Goal: Information Seeking & Learning: Check status

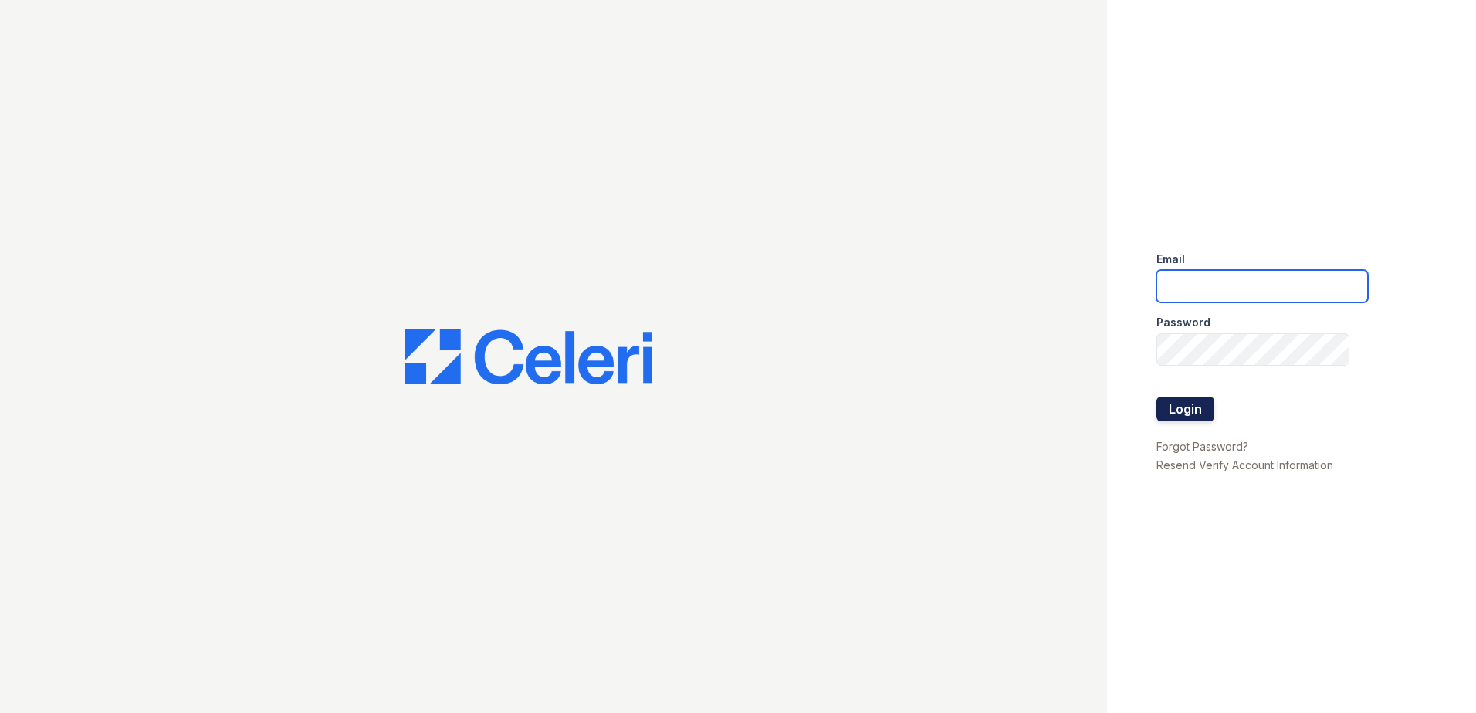
type input "sgasanov@trinity-pm.com"
click at [1186, 412] on button "Login" at bounding box center [1185, 409] width 58 height 25
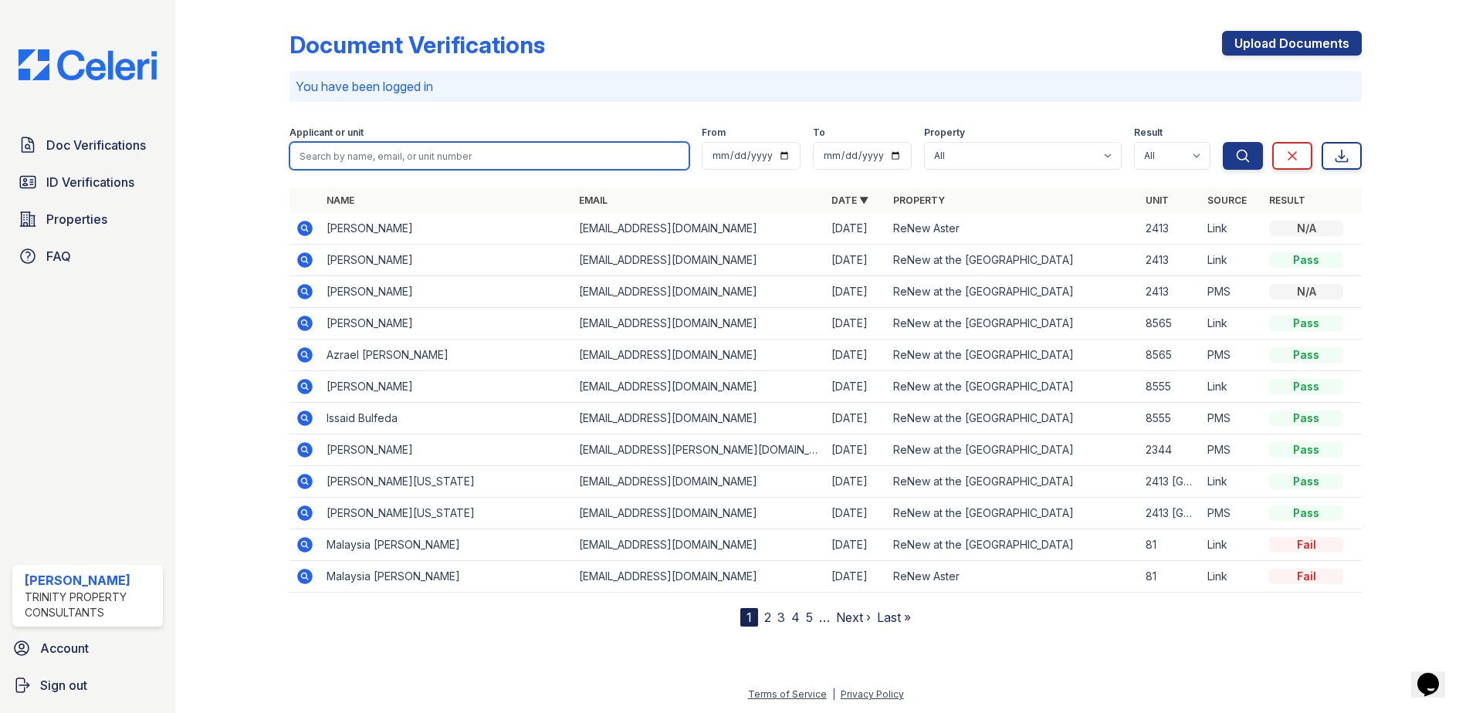
click at [407, 148] on input "search" at bounding box center [489, 156] width 400 height 28
paste input "Zhonye"
type input "Zhonye"
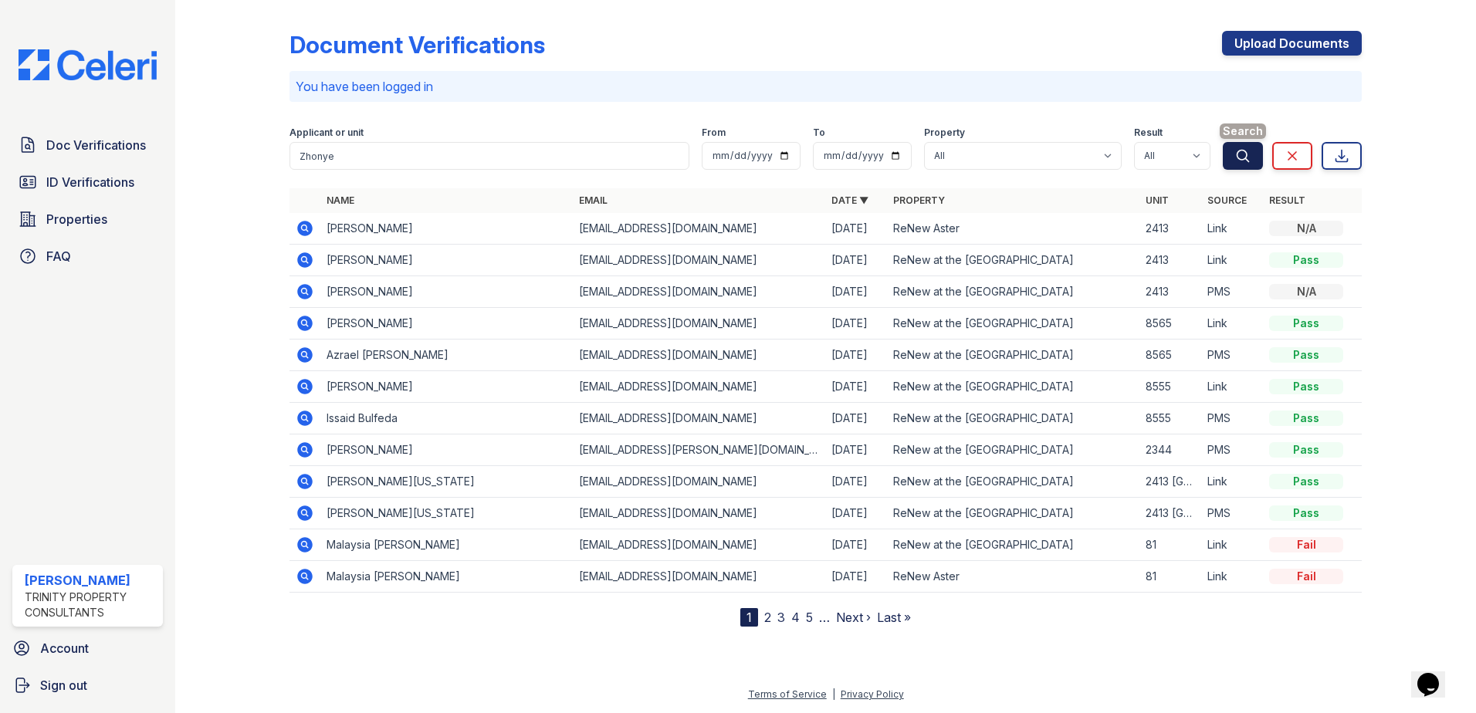
click at [1244, 152] on icon "submit" at bounding box center [1242, 155] width 15 height 15
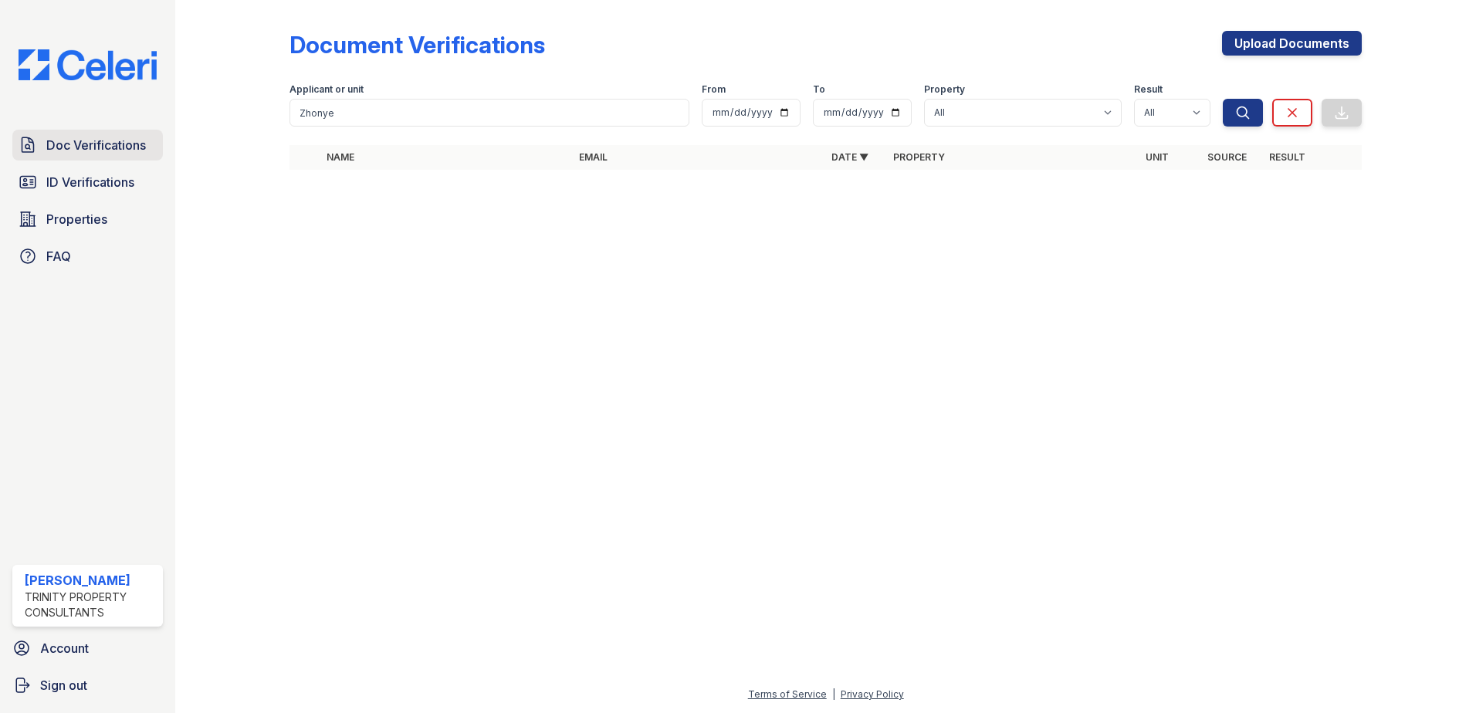
click at [107, 134] on link "Doc Verifications" at bounding box center [87, 145] width 151 height 31
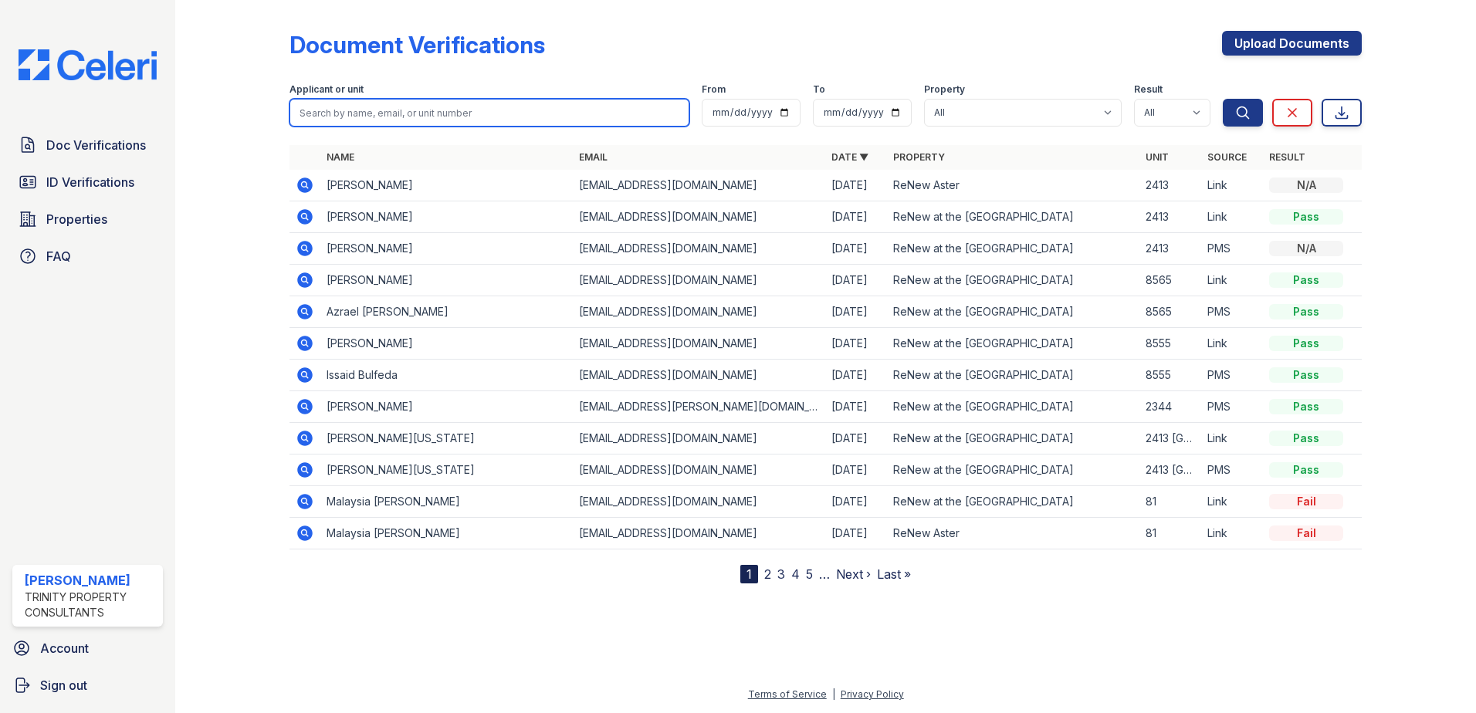
paste input "Knox, Isabel"
drag, startPoint x: 324, startPoint y: 107, endPoint x: 249, endPoint y: 93, distance: 76.3
click at [249, 93] on div "Document Verifications Upload Documents Filter Applicant or unit Knox, Isabel F…" at bounding box center [825, 304] width 1251 height 608
type input "[PERSON_NAME]"
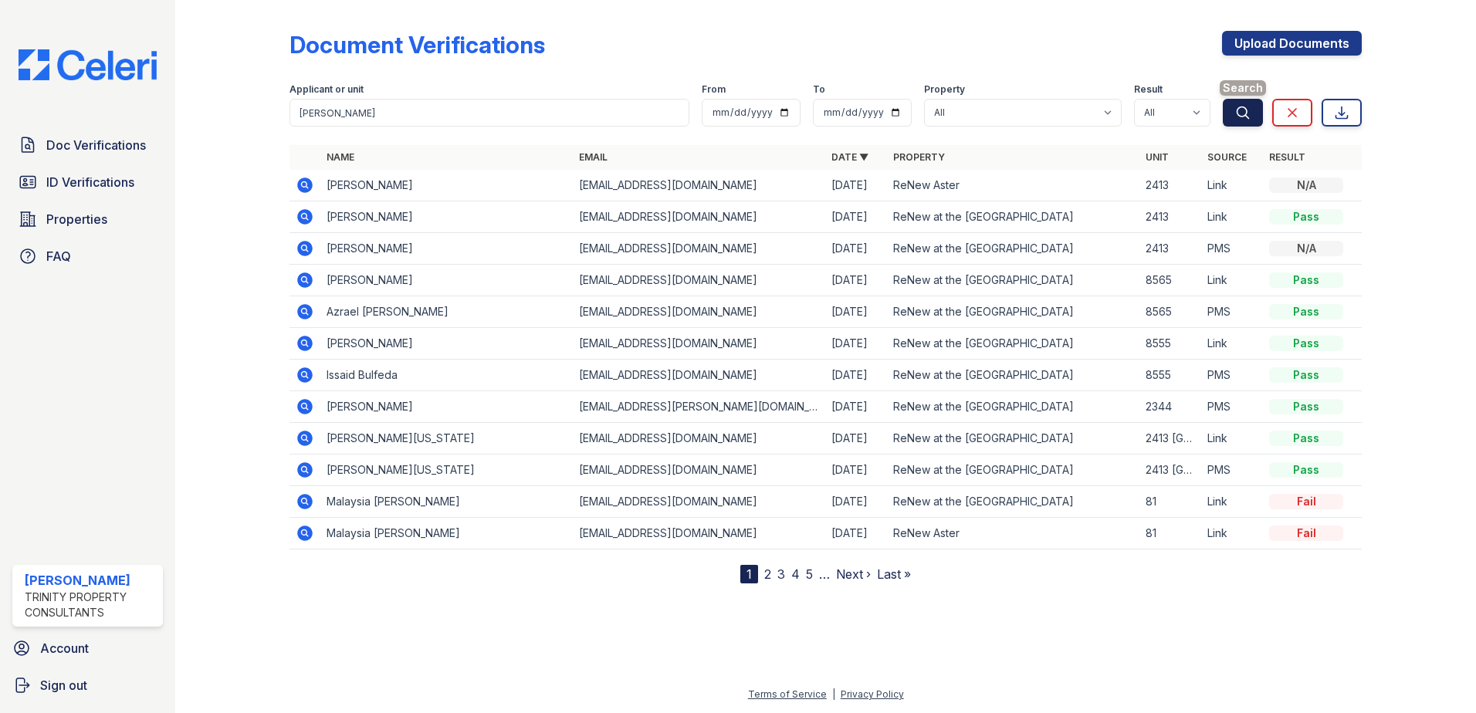
click at [1242, 119] on icon "submit" at bounding box center [1242, 112] width 15 height 15
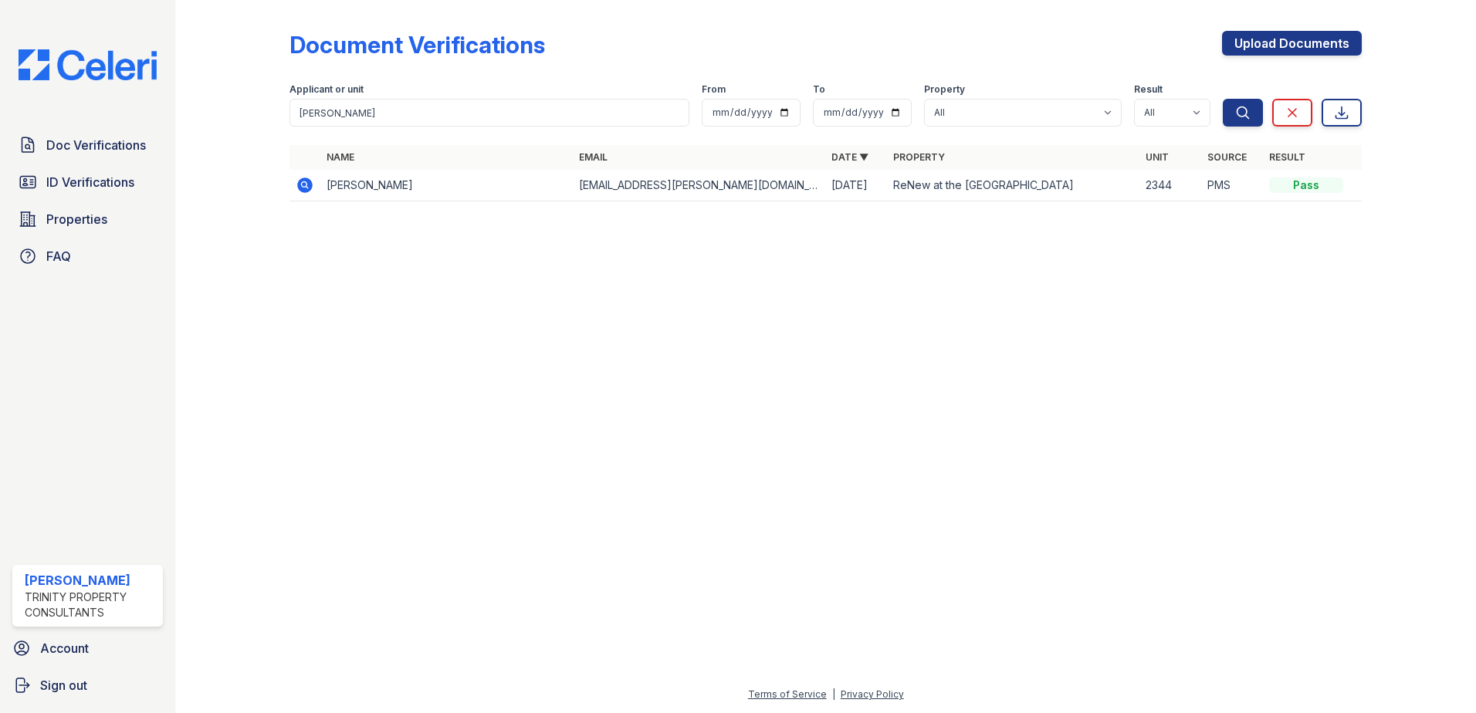
click at [308, 188] on icon at bounding box center [305, 185] width 19 height 19
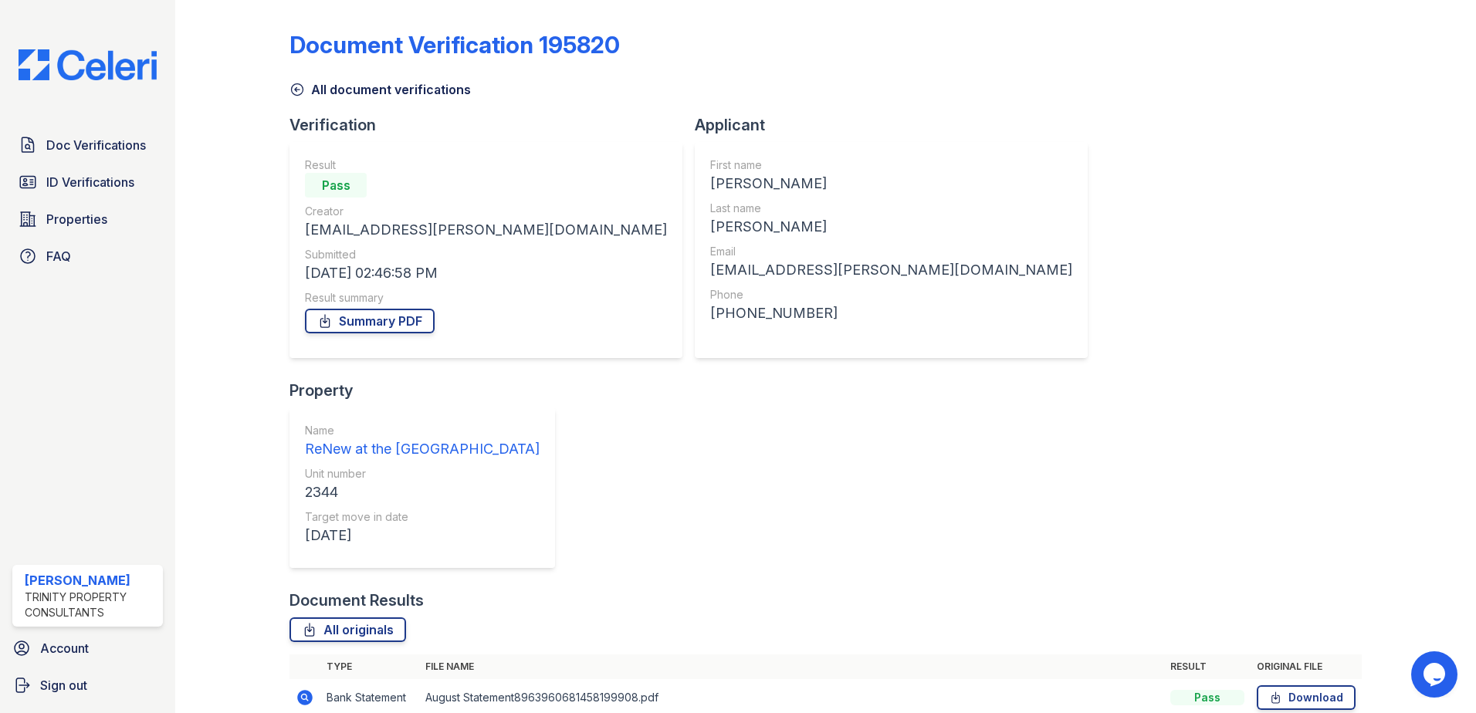
click at [302, 100] on div "Document Verification 195820 All document verifications Verification Result Pas…" at bounding box center [825, 482] width 1072 height 953
click at [298, 90] on icon at bounding box center [296, 89] width 15 height 15
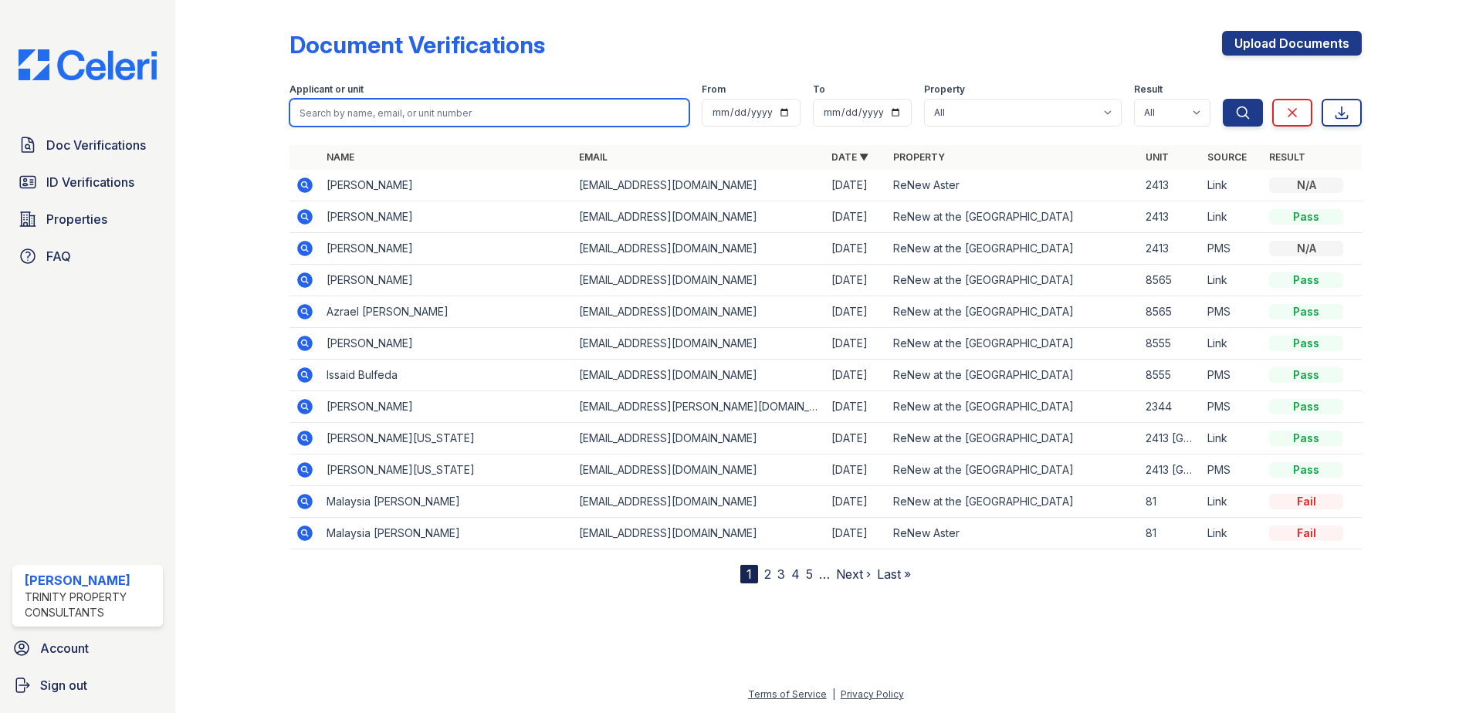
click at [428, 118] on input "search" at bounding box center [489, 113] width 400 height 28
paste input "[PERSON_NAME]"
drag, startPoint x: 339, startPoint y: 110, endPoint x: 286, endPoint y: 95, distance: 55.5
click at [286, 95] on div "Document Verifications Upload Documents Filter Applicant or unit [PERSON_NAME] …" at bounding box center [825, 304] width 1251 height 608
type input "[PERSON_NAME]"
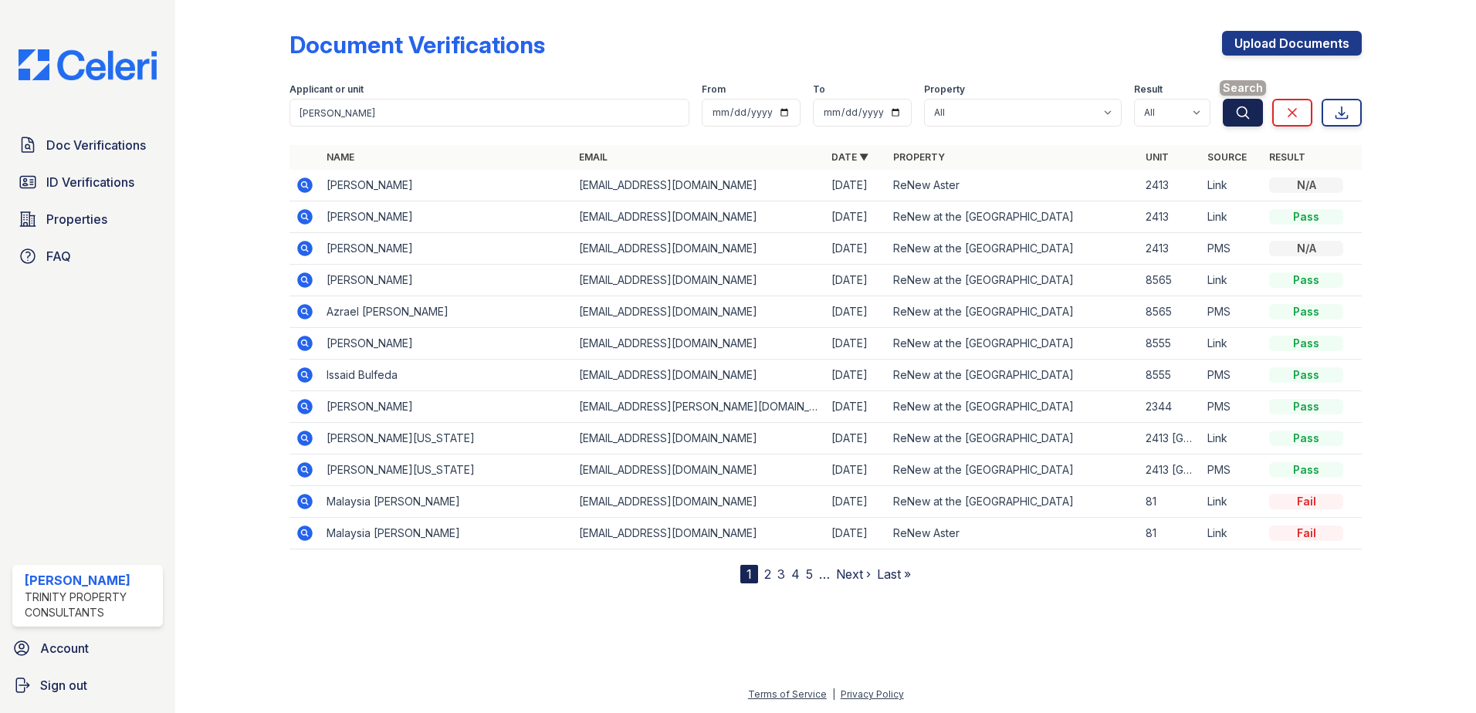
click at [1230, 110] on button "Search" at bounding box center [1243, 113] width 40 height 28
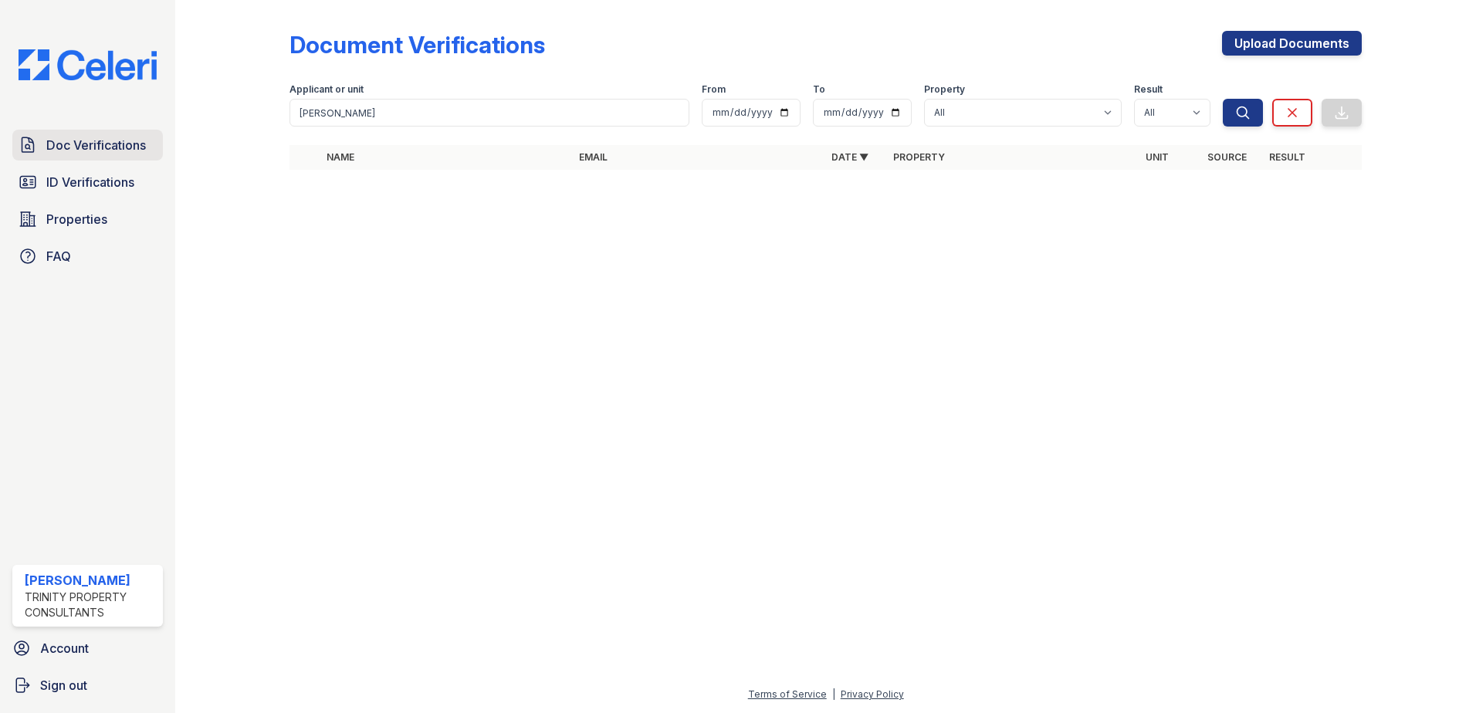
click at [109, 142] on span "Doc Verifications" at bounding box center [96, 145] width 100 height 19
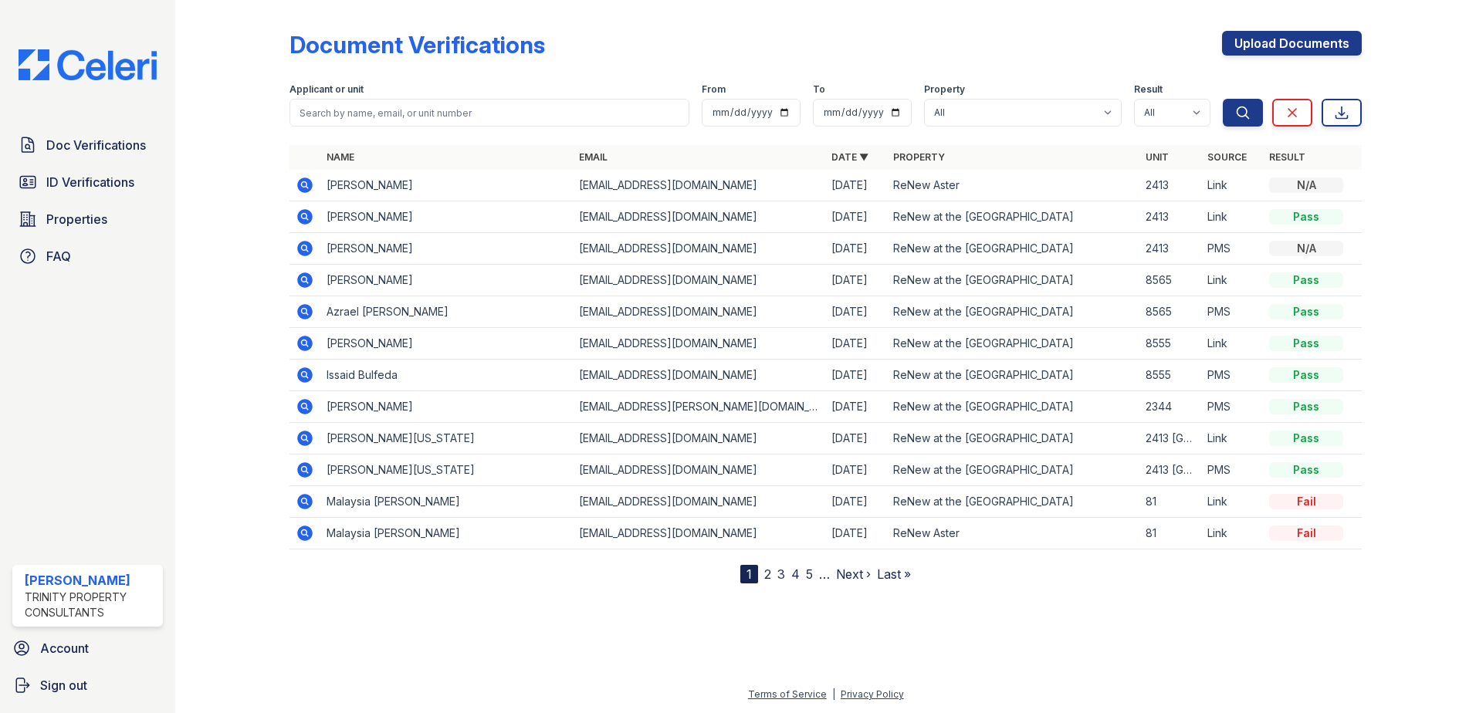
click at [110, 178] on span "ID Verifications" at bounding box center [90, 182] width 88 height 19
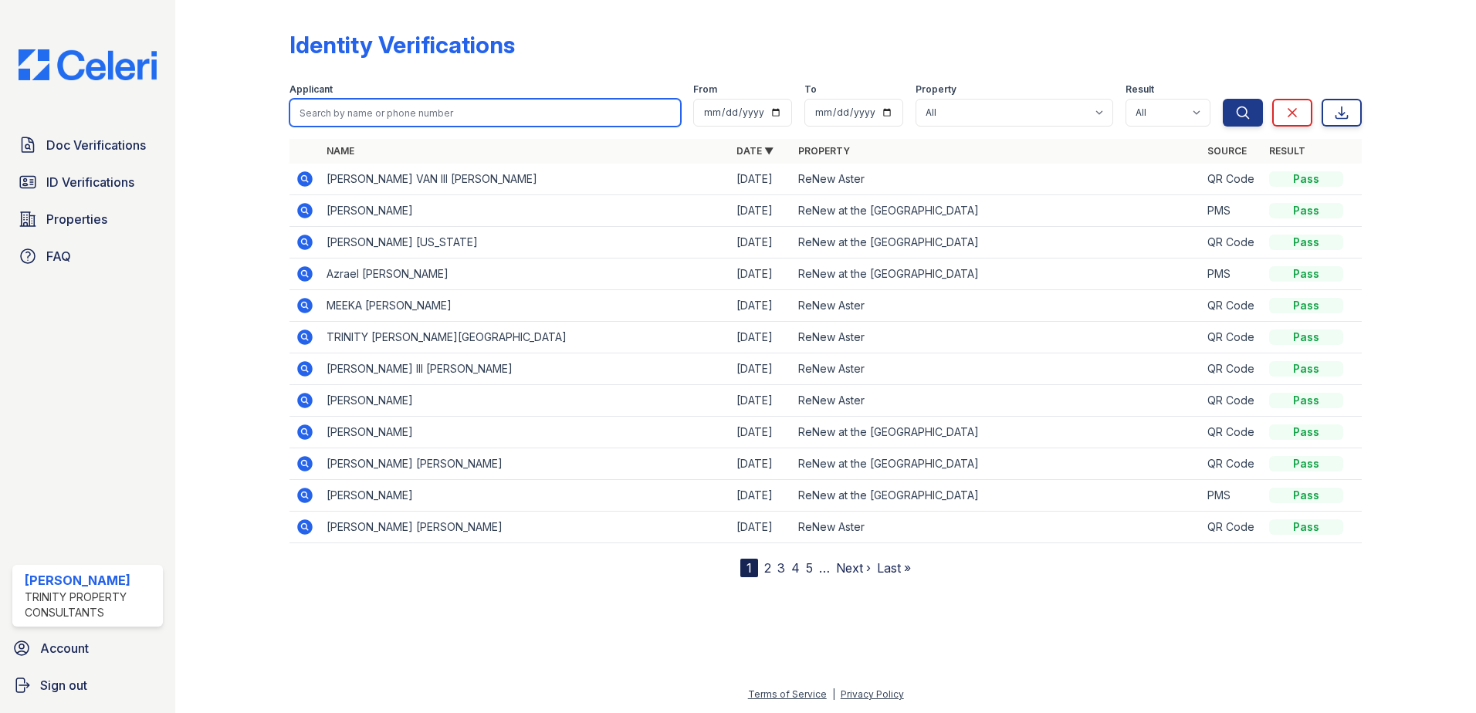
click at [426, 113] on input "search" at bounding box center [484, 113] width 391 height 28
type input "[PERSON_NAME]"
click at [1223, 99] on button "Search" at bounding box center [1243, 113] width 40 height 28
